Goal: Task Accomplishment & Management: Manage account settings

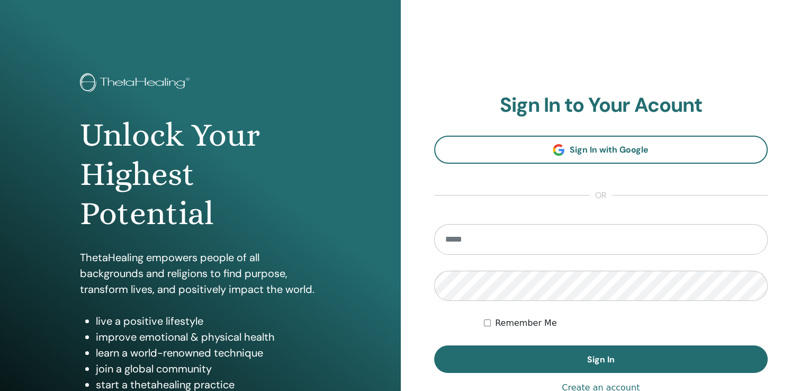
click at [473, 236] on input "email" at bounding box center [601, 239] width 334 height 31
type input "**********"
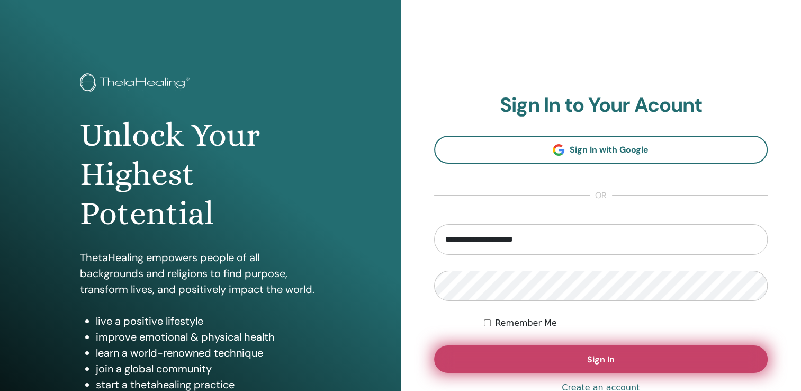
click at [610, 358] on span "Sign In" at bounding box center [601, 358] width 28 height 11
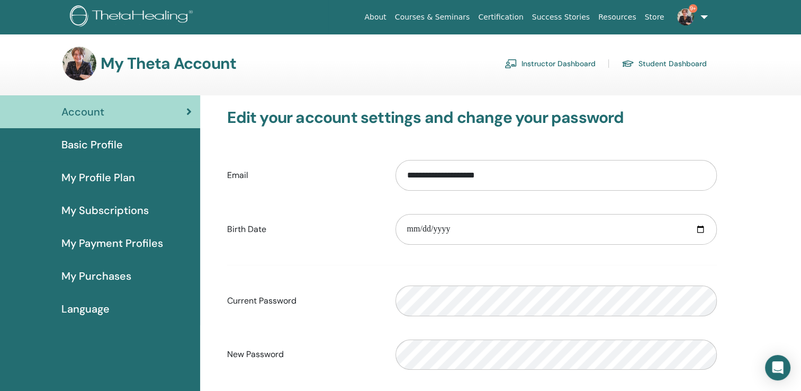
click at [558, 62] on link "Instructor Dashboard" at bounding box center [549, 63] width 91 height 17
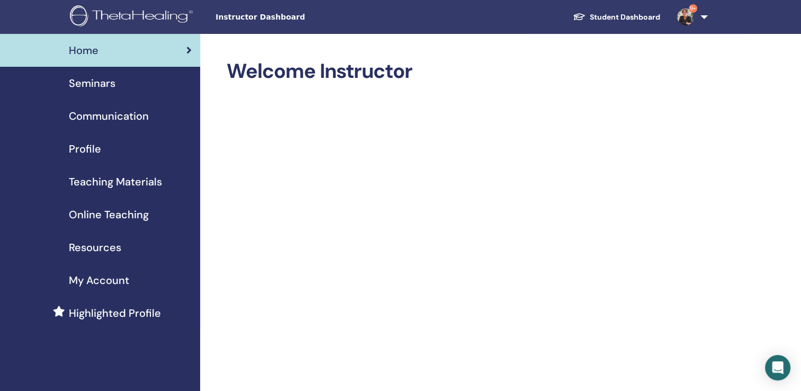
click at [91, 85] on span "Seminars" at bounding box center [92, 83] width 47 height 16
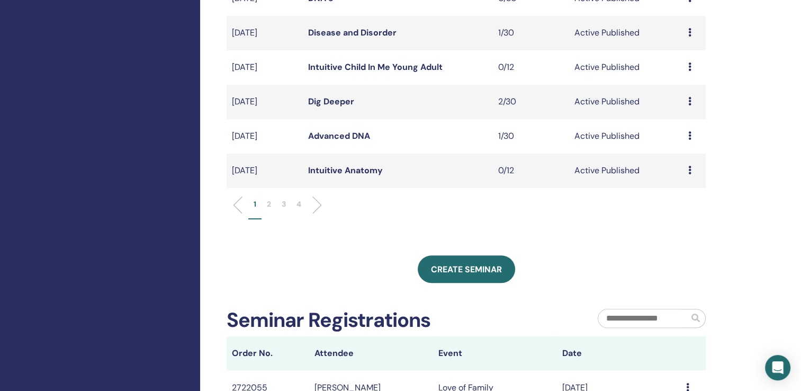
scroll to position [371, 0]
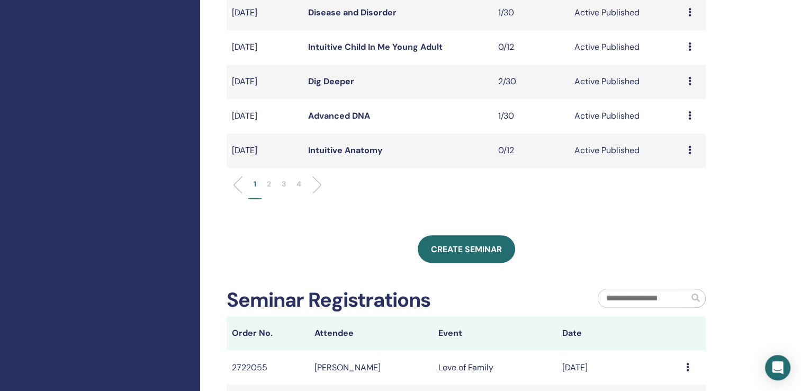
click at [267, 181] on p "2" at bounding box center [269, 183] width 4 height 11
click at [350, 148] on link "Love of Family" at bounding box center [337, 149] width 59 height 11
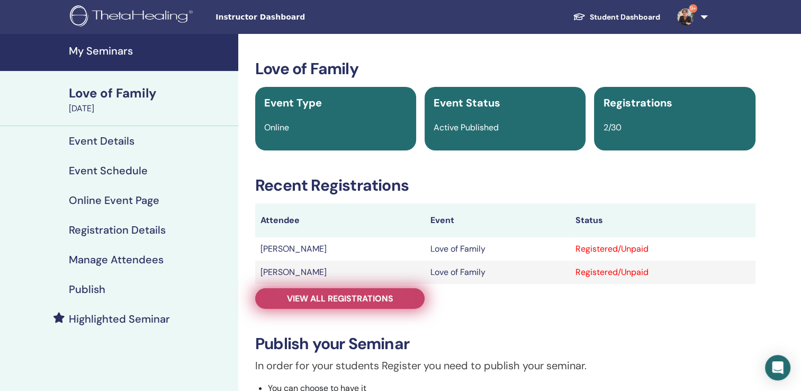
click at [358, 300] on span "View all registrations" at bounding box center [340, 298] width 106 height 11
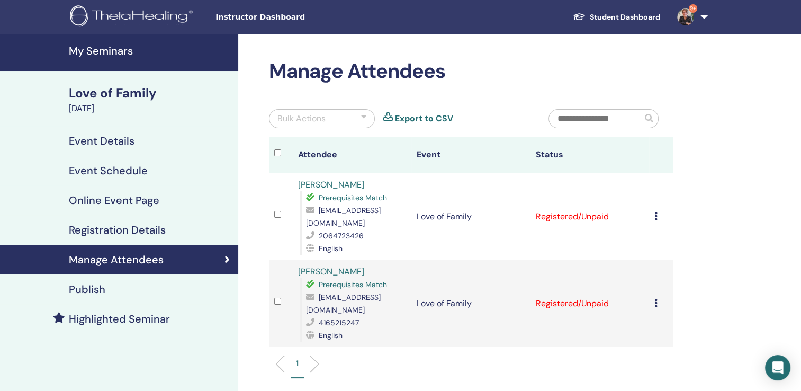
click at [657, 212] on icon at bounding box center [655, 216] width 3 height 8
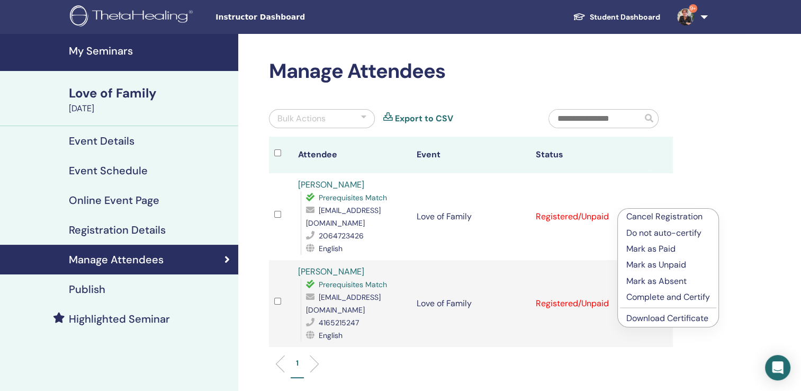
click at [659, 217] on p "Cancel Registration" at bounding box center [668, 216] width 84 height 13
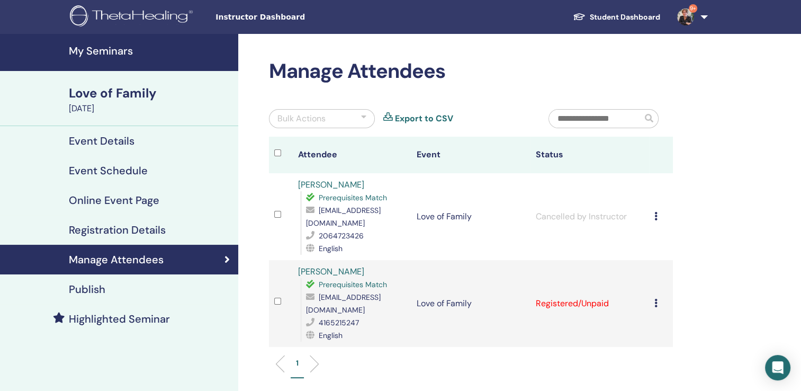
click at [657, 298] on icon at bounding box center [655, 302] width 3 height 8
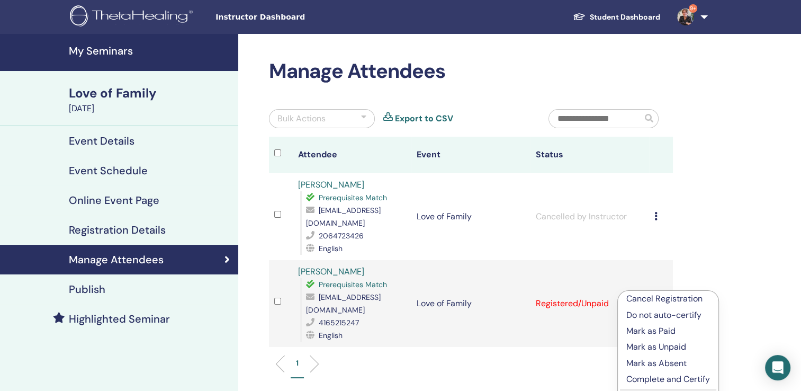
click at [659, 302] on p "Cancel Registration" at bounding box center [668, 298] width 84 height 13
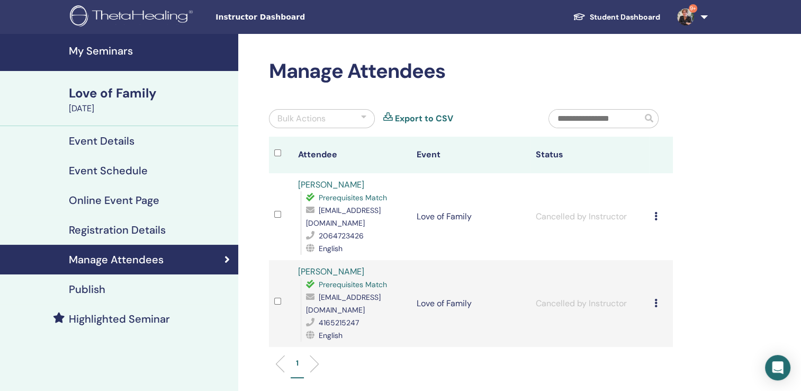
click at [105, 47] on h4 "My Seminars" at bounding box center [150, 50] width 163 height 13
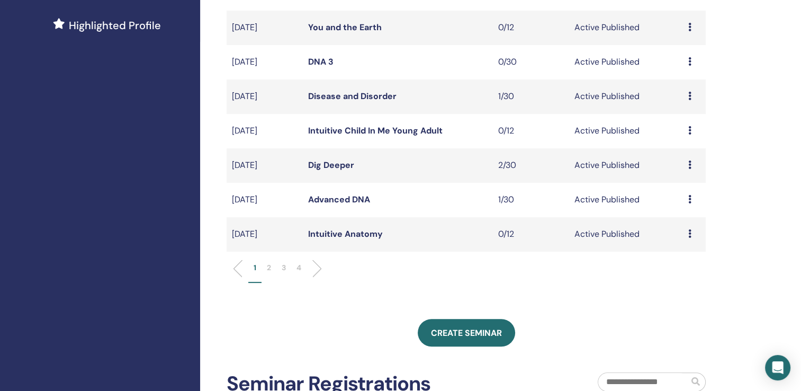
scroll to position [289, 0]
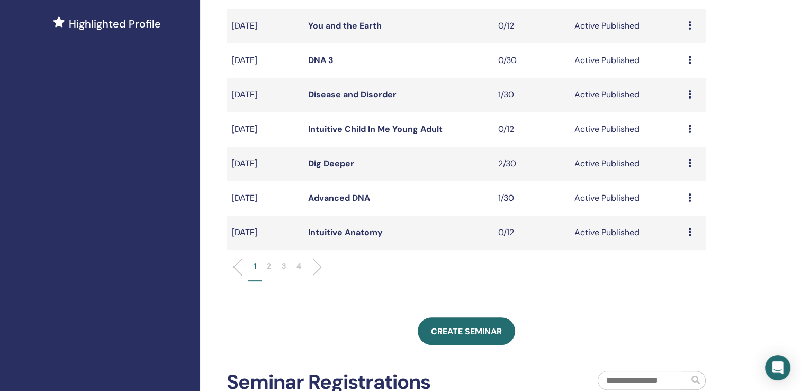
click at [267, 266] on p "2" at bounding box center [269, 265] width 4 height 11
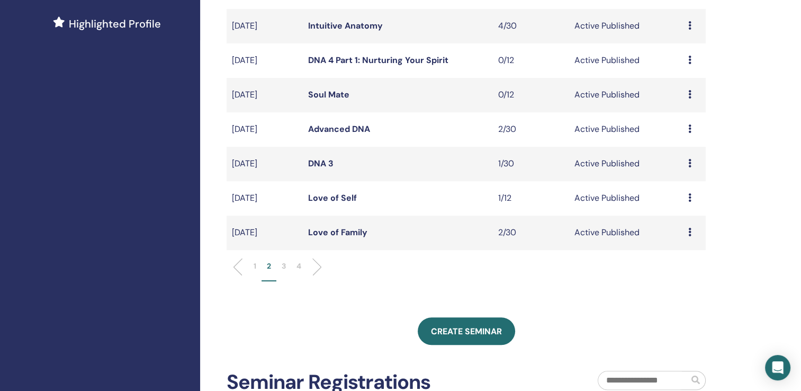
click at [370, 26] on link "Intuitive Anatomy" at bounding box center [345, 25] width 75 height 11
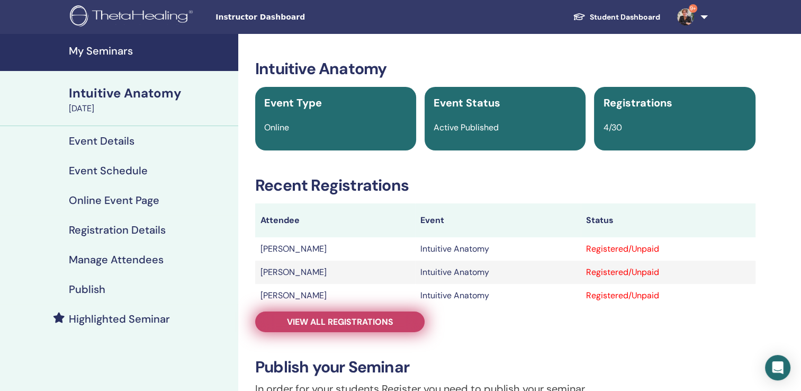
click at [336, 316] on span "View all registrations" at bounding box center [340, 321] width 106 height 11
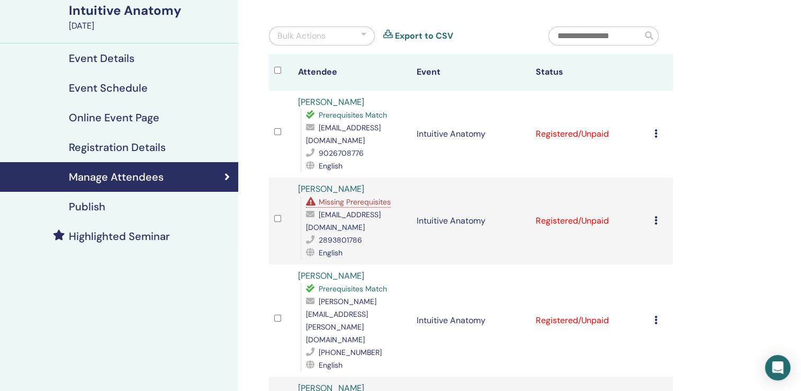
scroll to position [80, 0]
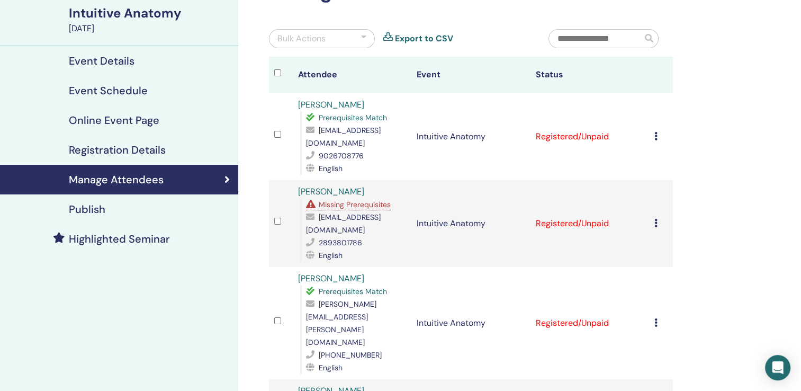
click at [369, 200] on span "Missing Prerequisites" at bounding box center [355, 205] width 72 height 10
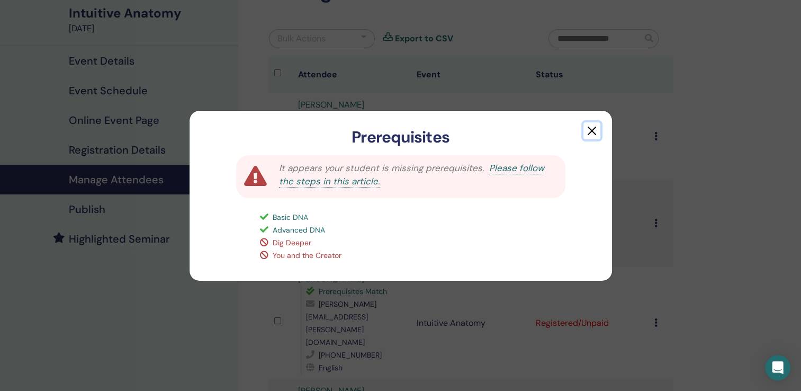
click at [593, 130] on button "button" at bounding box center [591, 130] width 17 height 17
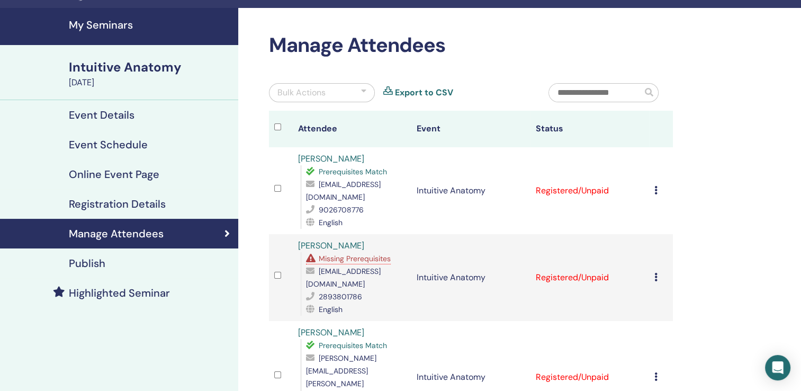
scroll to position [0, 0]
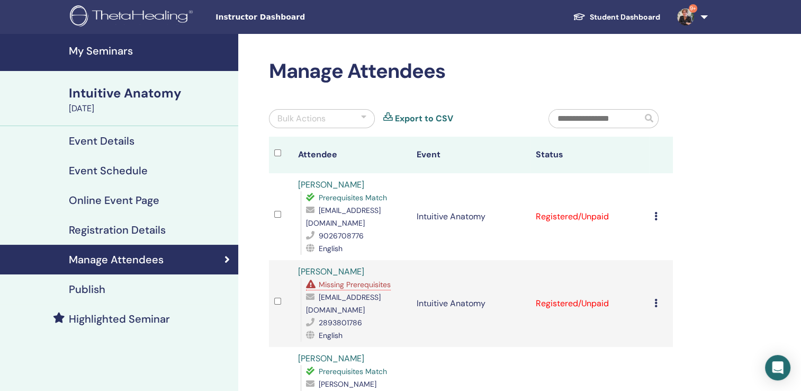
click at [686, 21] on img at bounding box center [685, 16] width 17 height 17
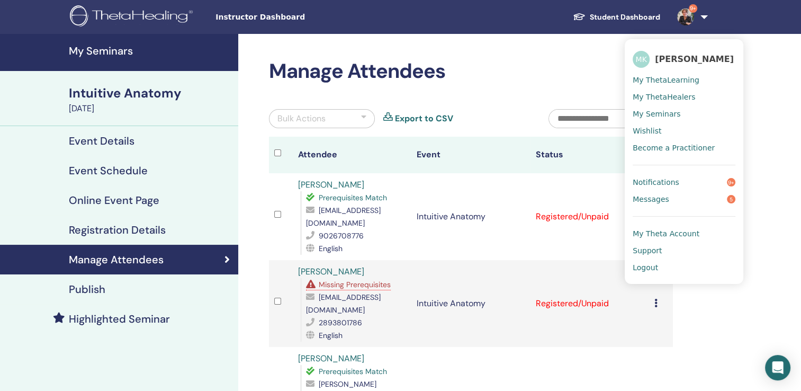
click at [650, 270] on span "Logout" at bounding box center [644, 267] width 25 height 10
